Goal: Communication & Community: Answer question/provide support

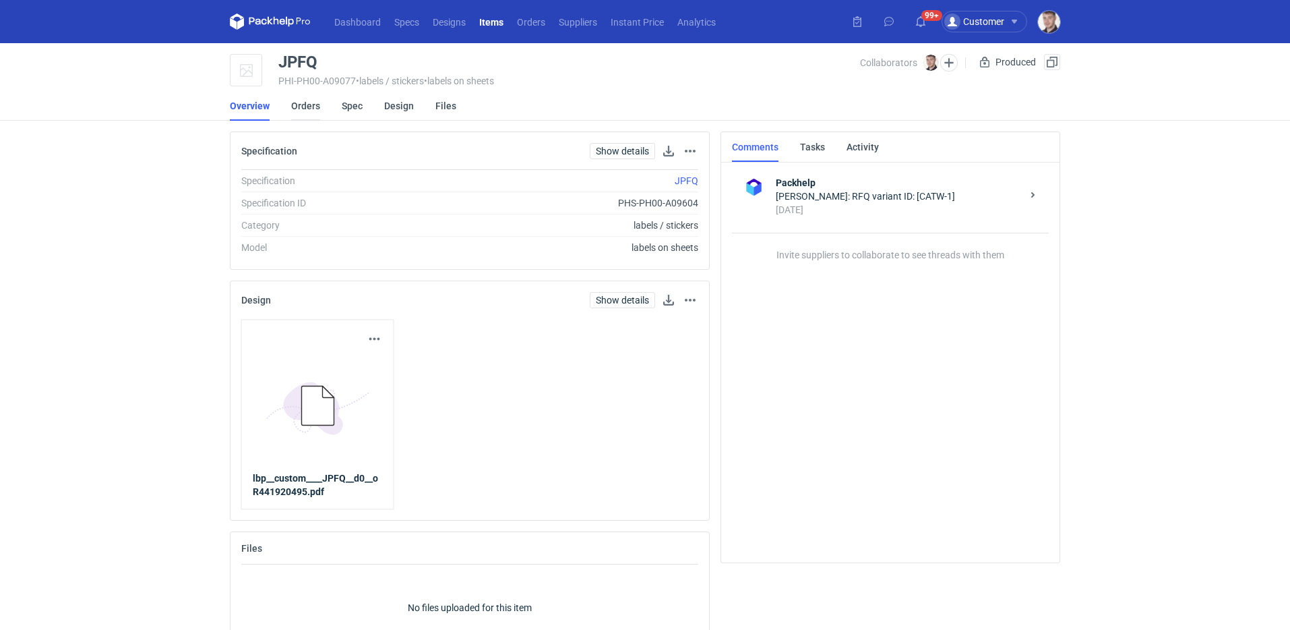
click at [293, 107] on link "Orders" at bounding box center [305, 106] width 29 height 30
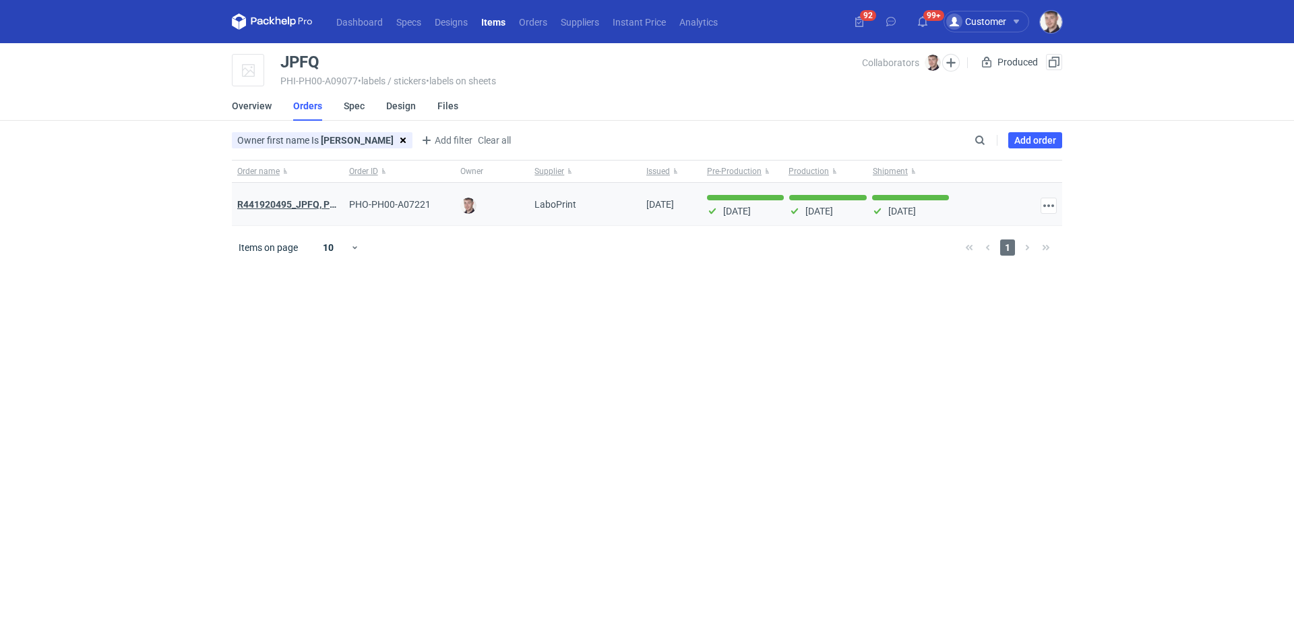
click at [299, 202] on strong "R441920495_JPFQ, PHIE, QSLV" at bounding box center [304, 204] width 135 height 11
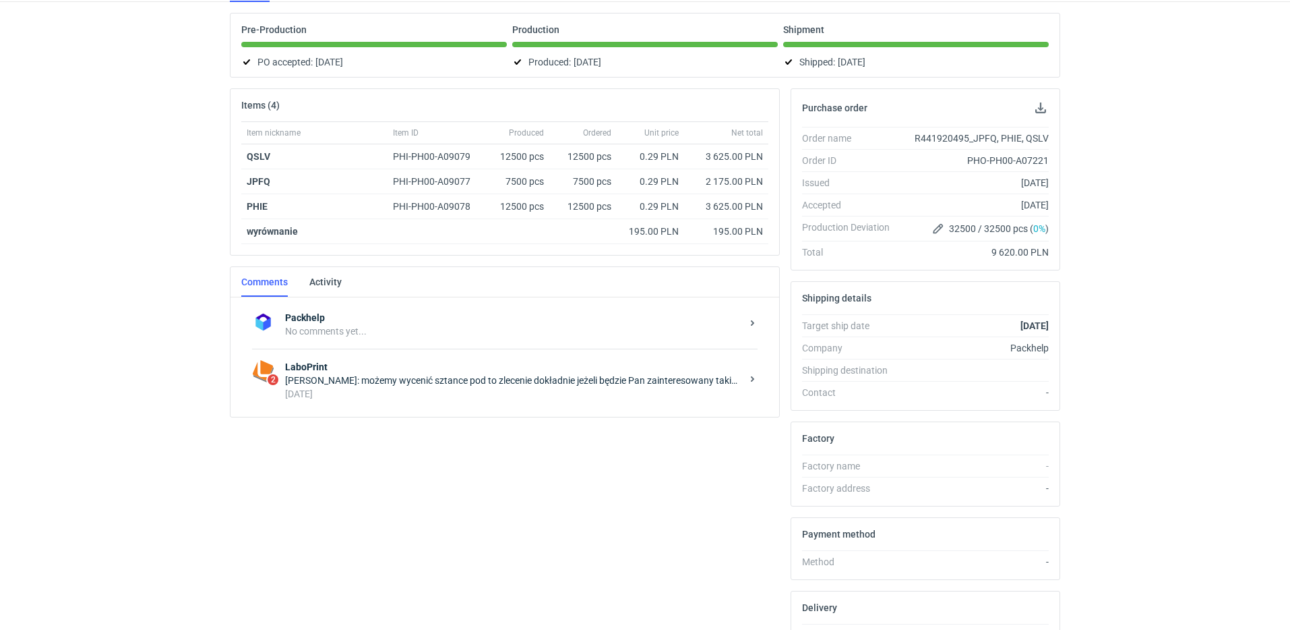
click at [491, 392] on div "[DATE]" at bounding box center [513, 393] width 456 height 13
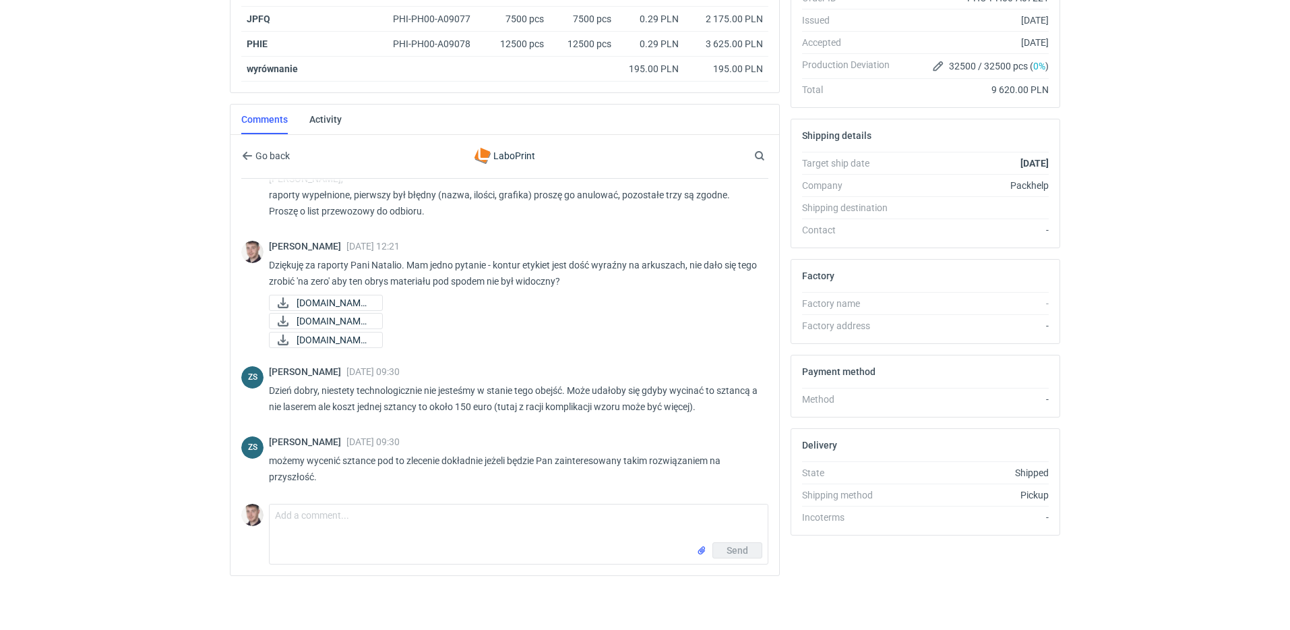
scroll to position [724, 0]
click at [348, 518] on textarea "Comment message" at bounding box center [519, 523] width 498 height 38
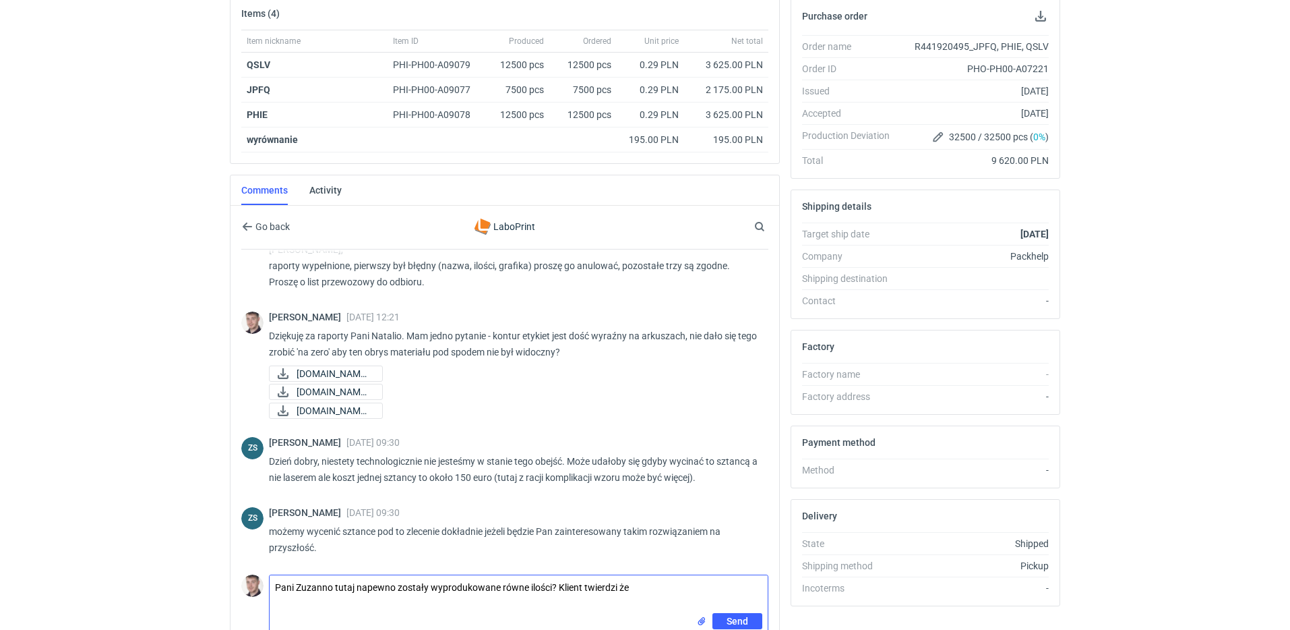
scroll to position [233, 0]
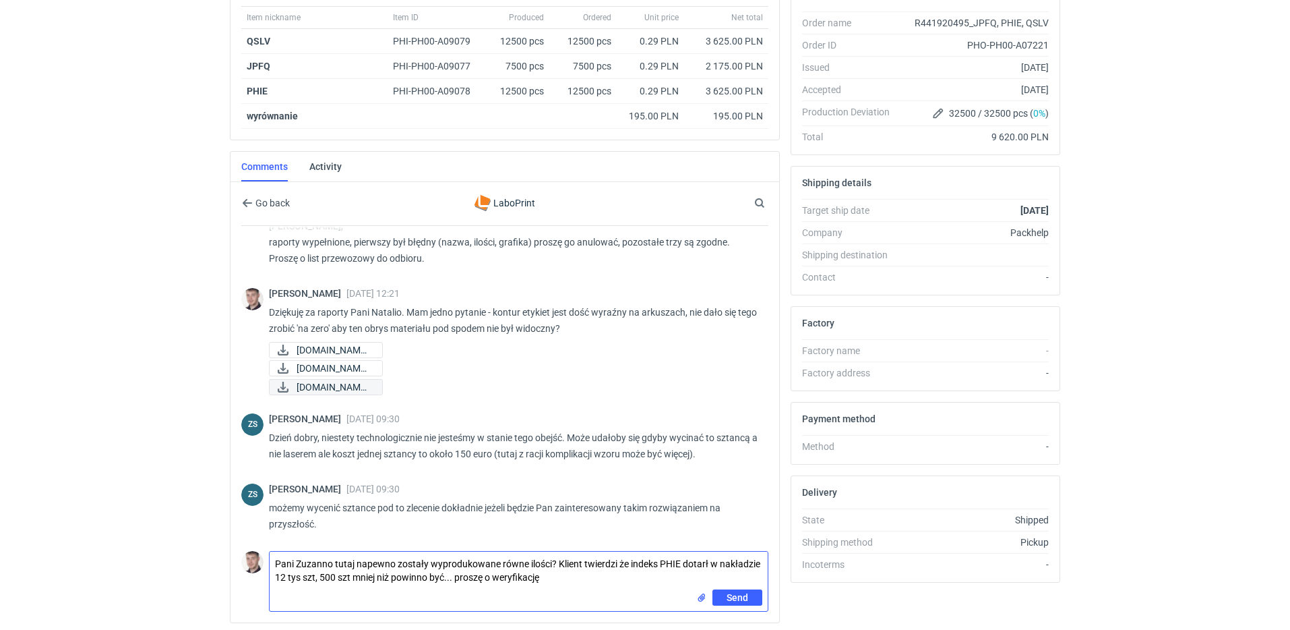
type textarea "Pani Zuzanno tutaj napewno zostały wyprodukowane równe ilości? Klient twierdzi …"
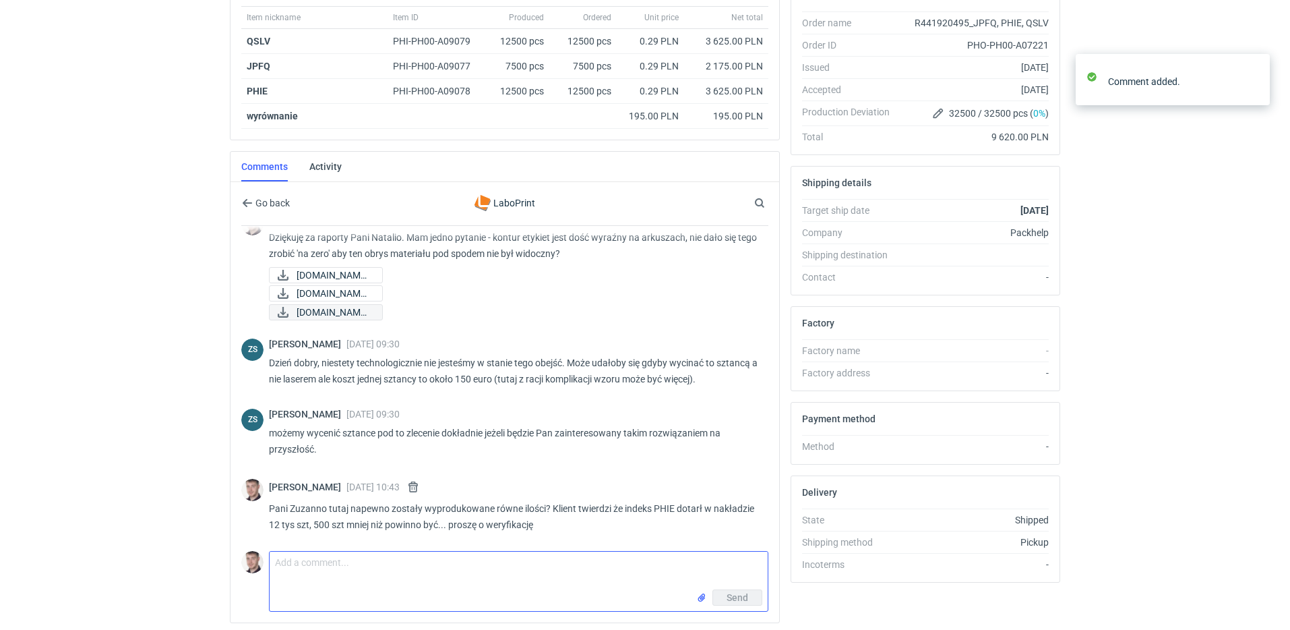
scroll to position [800, 0]
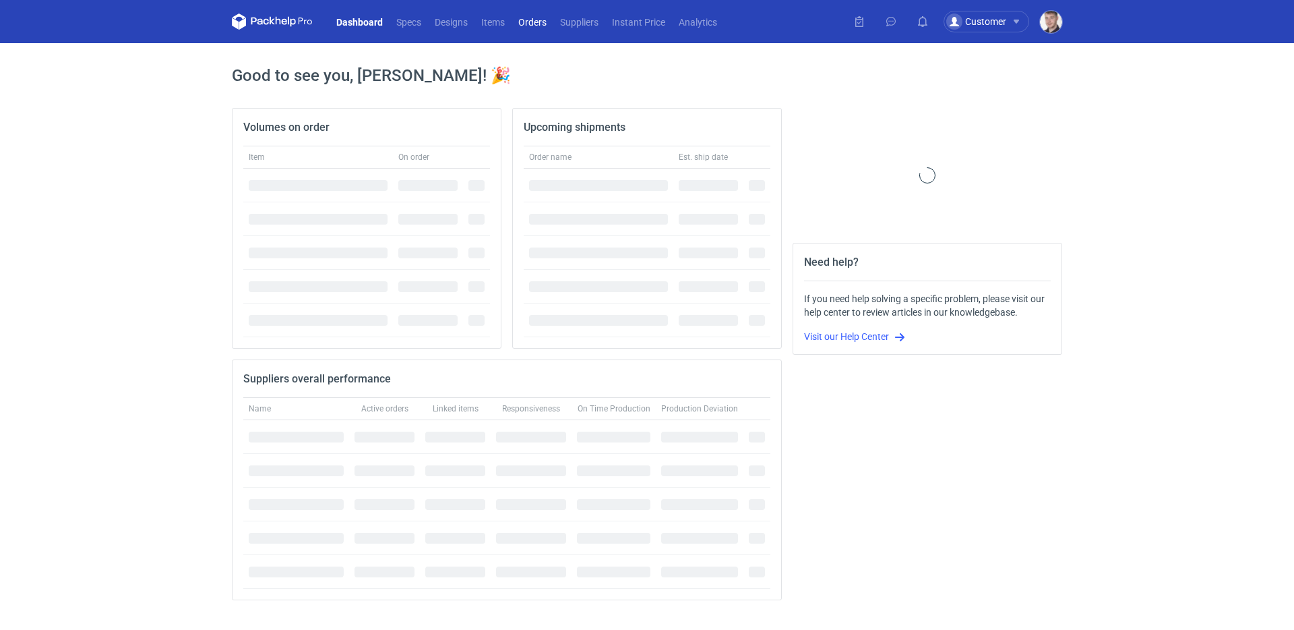
click at [526, 29] on link "Orders" at bounding box center [533, 21] width 42 height 16
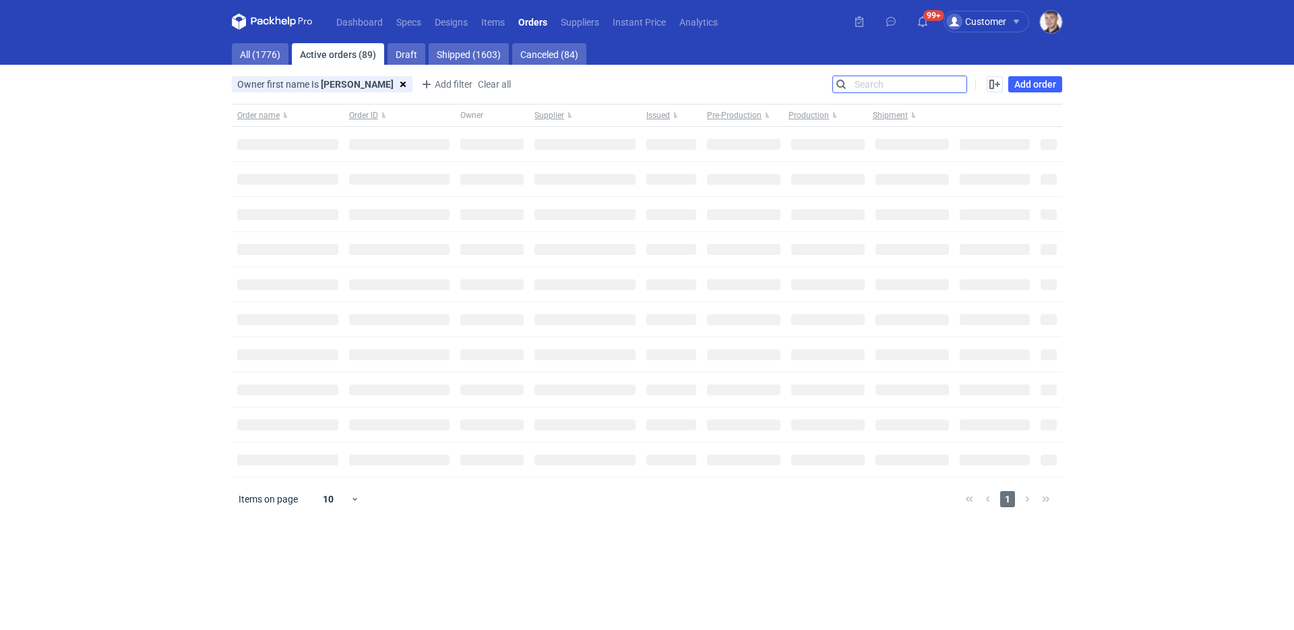
click at [953, 82] on input "Search" at bounding box center [899, 84] width 133 height 16
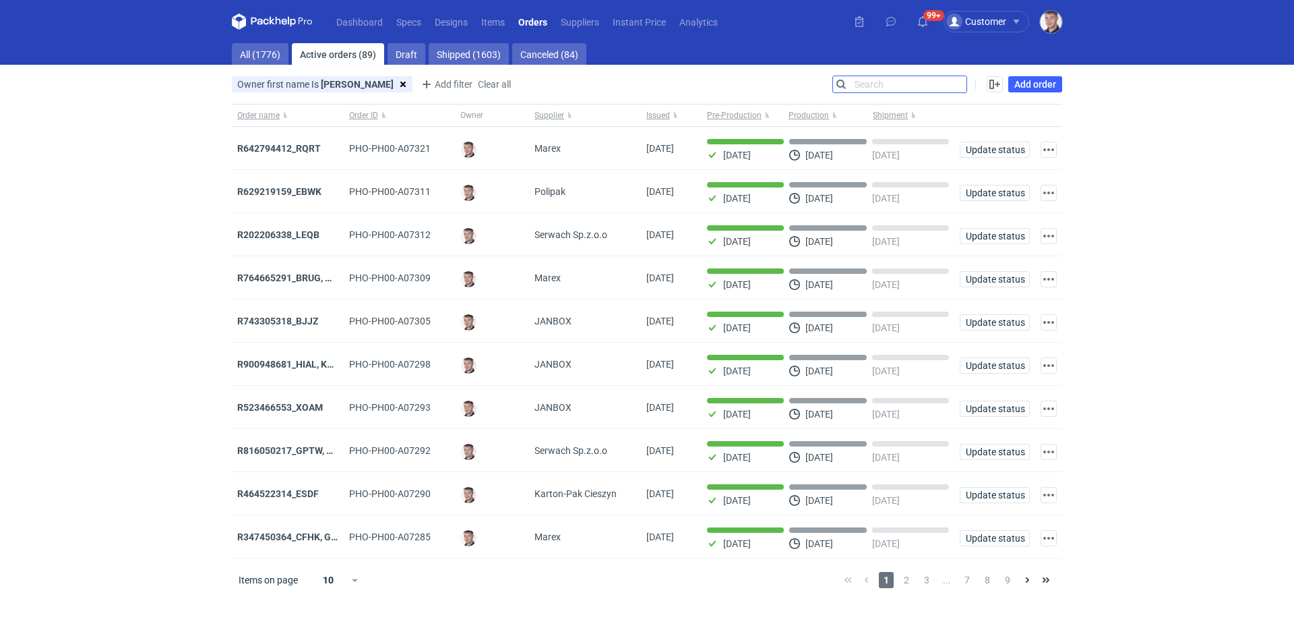
paste input "R907729164"
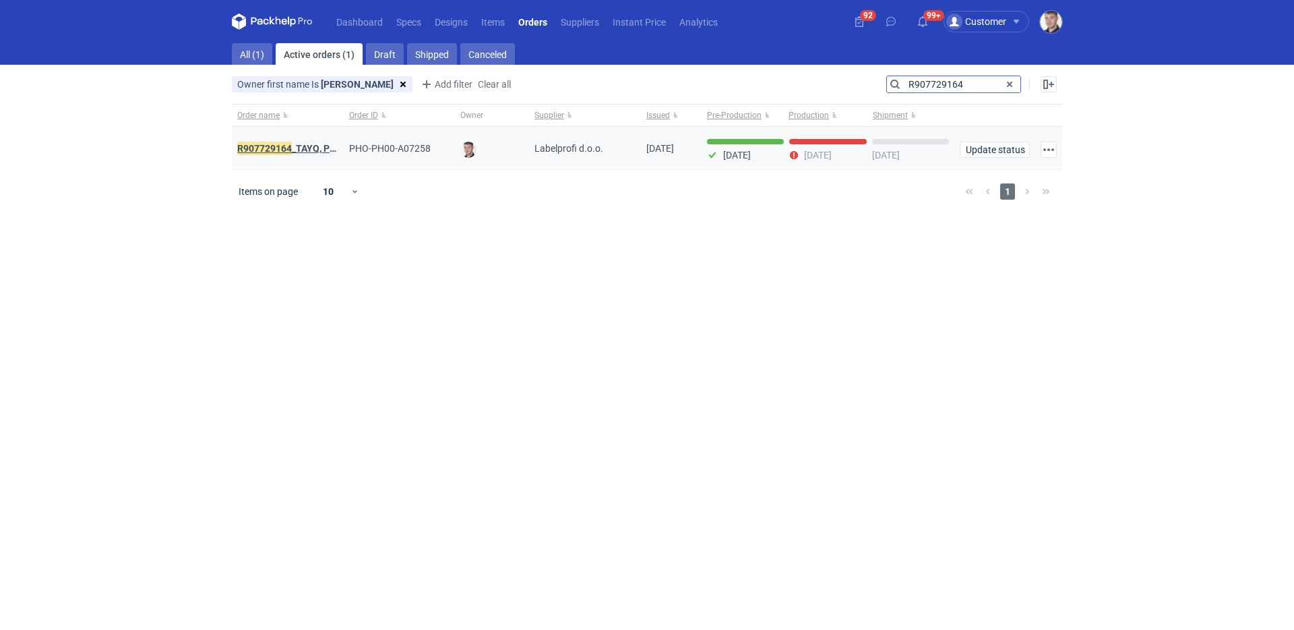
type input "R907729164"
click at [282, 146] on em "R907729164" at bounding box center [264, 148] width 55 height 15
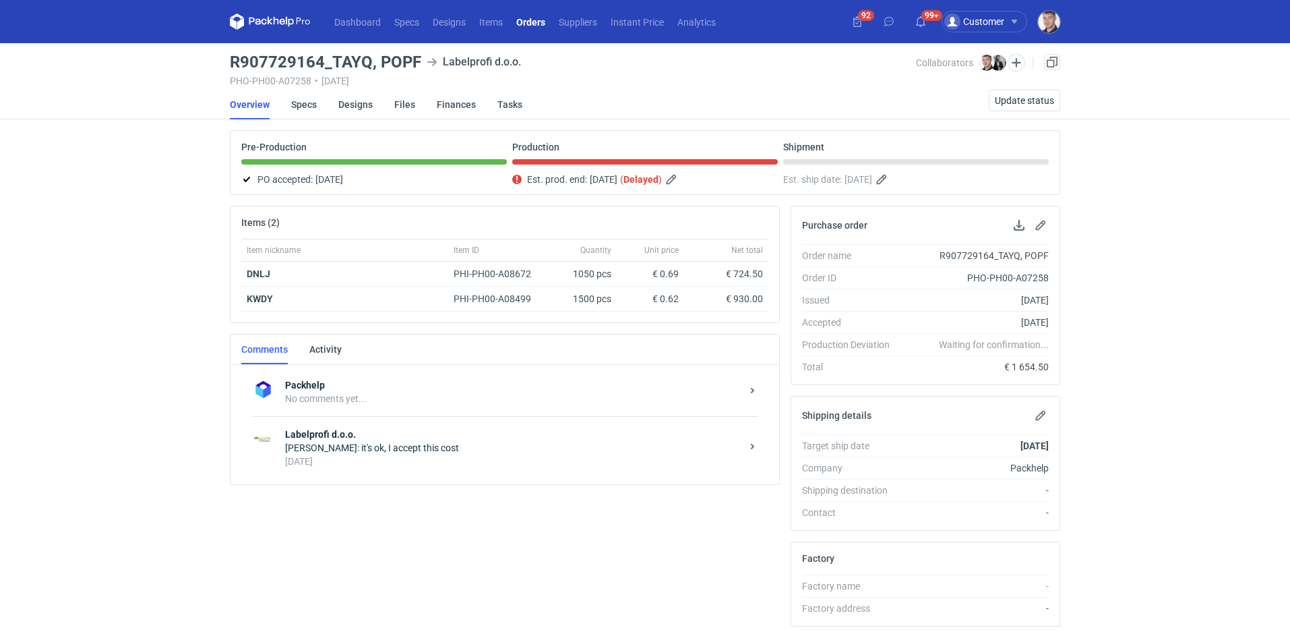
click at [426, 450] on div "Maciej Sikora: it's ok, I accept this cost" at bounding box center [513, 447] width 456 height 13
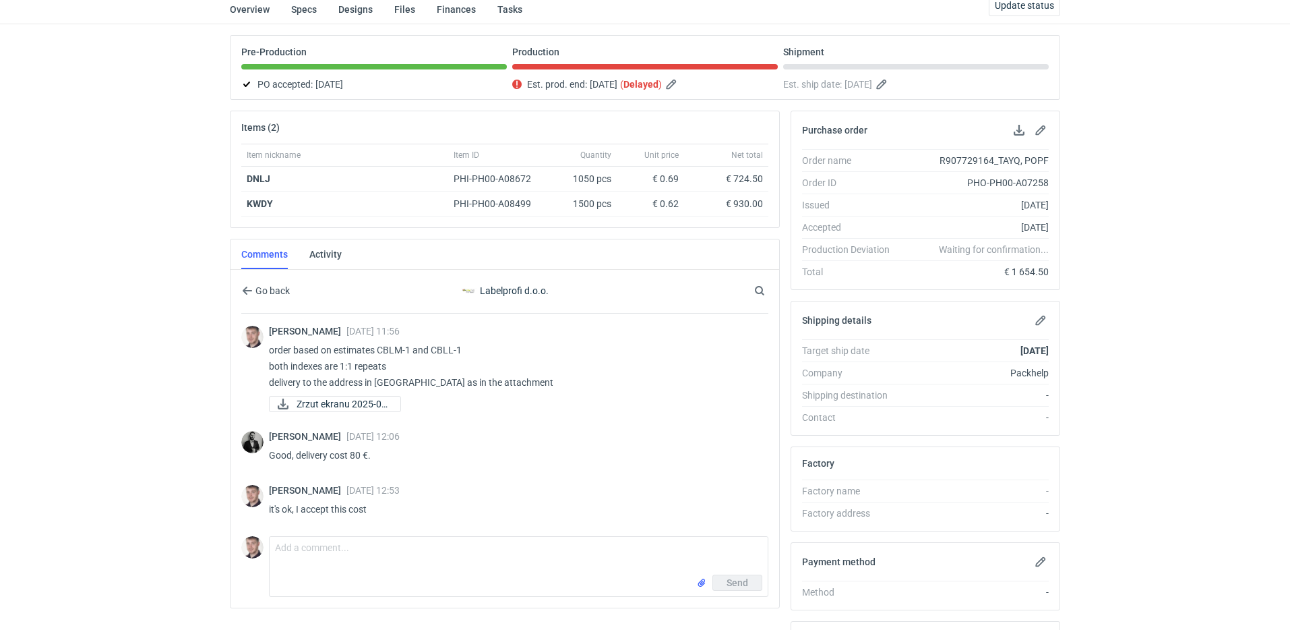
scroll to position [253, 0]
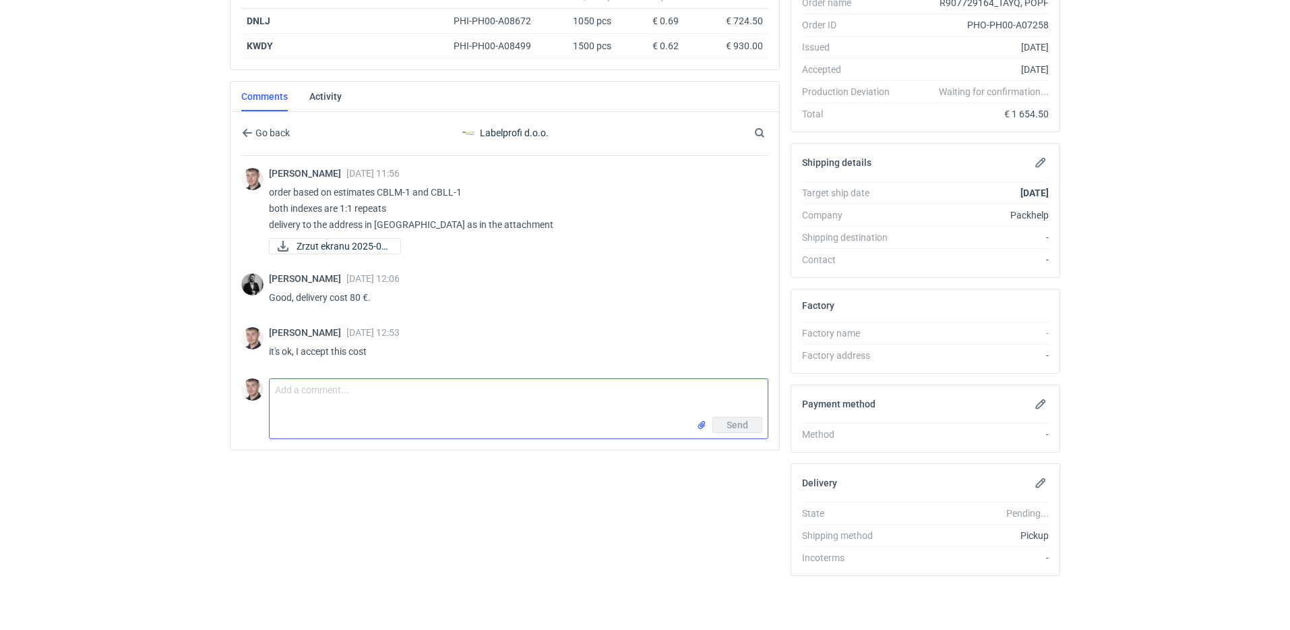
click at [334, 400] on textarea "Comment message" at bounding box center [519, 398] width 498 height 38
paste textarea "Is it ready and has it been sent to the address I attached, correct?"
paste textarea "1Z7F806A6849085346"
type textarea "Is it ready and has it been sent to the address I attached, correct? 1Z7F806A68…"
click at [738, 448] on span "Send" at bounding box center [738, 446] width 22 height 9
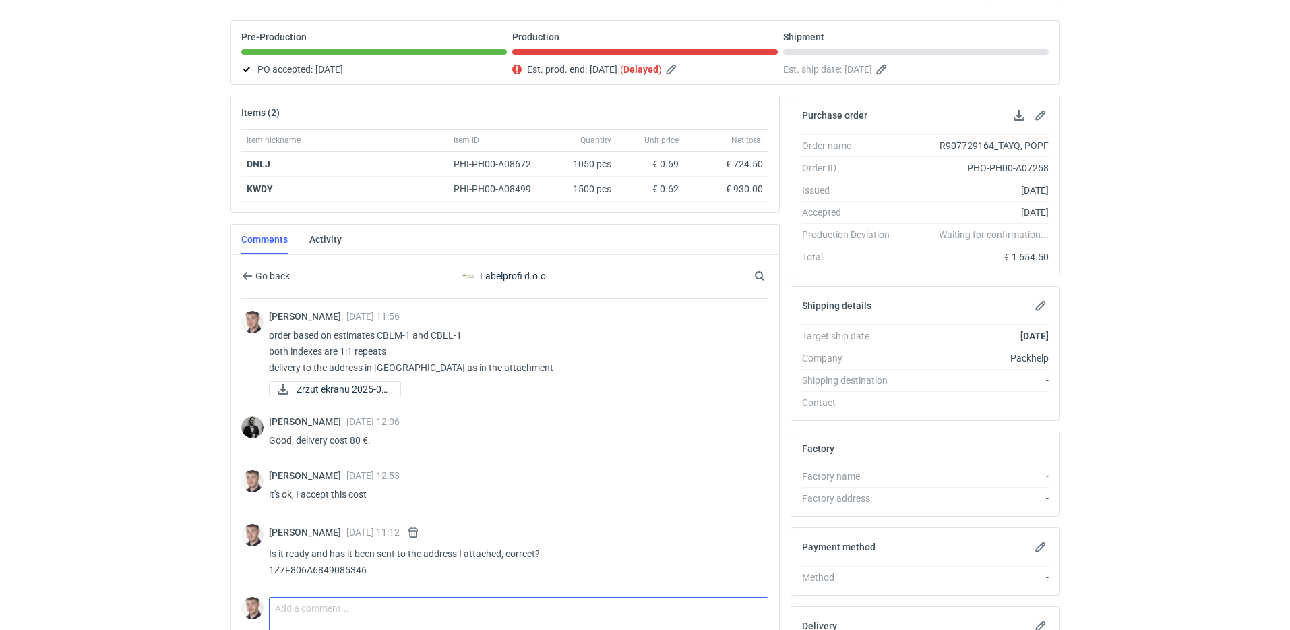
scroll to position [0, 0]
